Goal: Task Accomplishment & Management: Complete application form

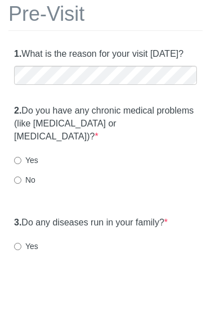
scroll to position [67, 0]
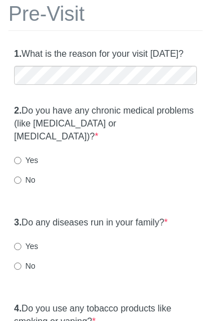
click at [16, 187] on div "2. Do you have any chronic medical problems (like [MEDICAL_DATA] or [MEDICAL_DA…" at bounding box center [105, 150] width 194 height 103
click at [21, 178] on input "No" at bounding box center [17, 180] width 7 height 7
radio input "true"
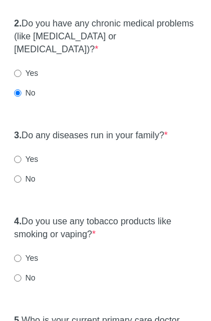
click at [27, 154] on label "Yes" at bounding box center [26, 159] width 24 height 11
click at [21, 156] on input "Yes" at bounding box center [17, 159] width 7 height 7
radio input "true"
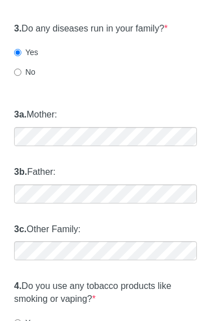
scroll to position [282, 0]
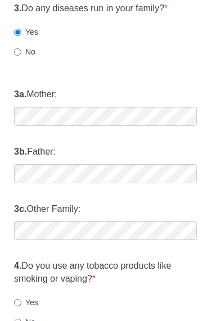
click at [28, 49] on label "No" at bounding box center [24, 51] width 21 height 11
click at [21, 49] on input "No" at bounding box center [17, 51] width 7 height 7
radio input "true"
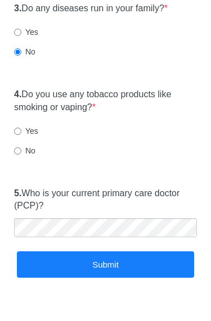
click at [25, 145] on label "No" at bounding box center [24, 150] width 21 height 11
click at [21, 147] on input "No" at bounding box center [17, 150] width 7 height 7
radio input "true"
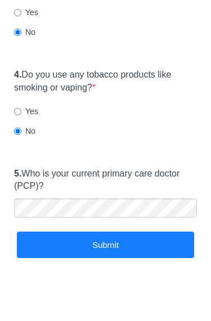
click at [106, 239] on button "Submit" at bounding box center [105, 245] width 177 height 26
